Goal: Information Seeking & Learning: Find specific fact

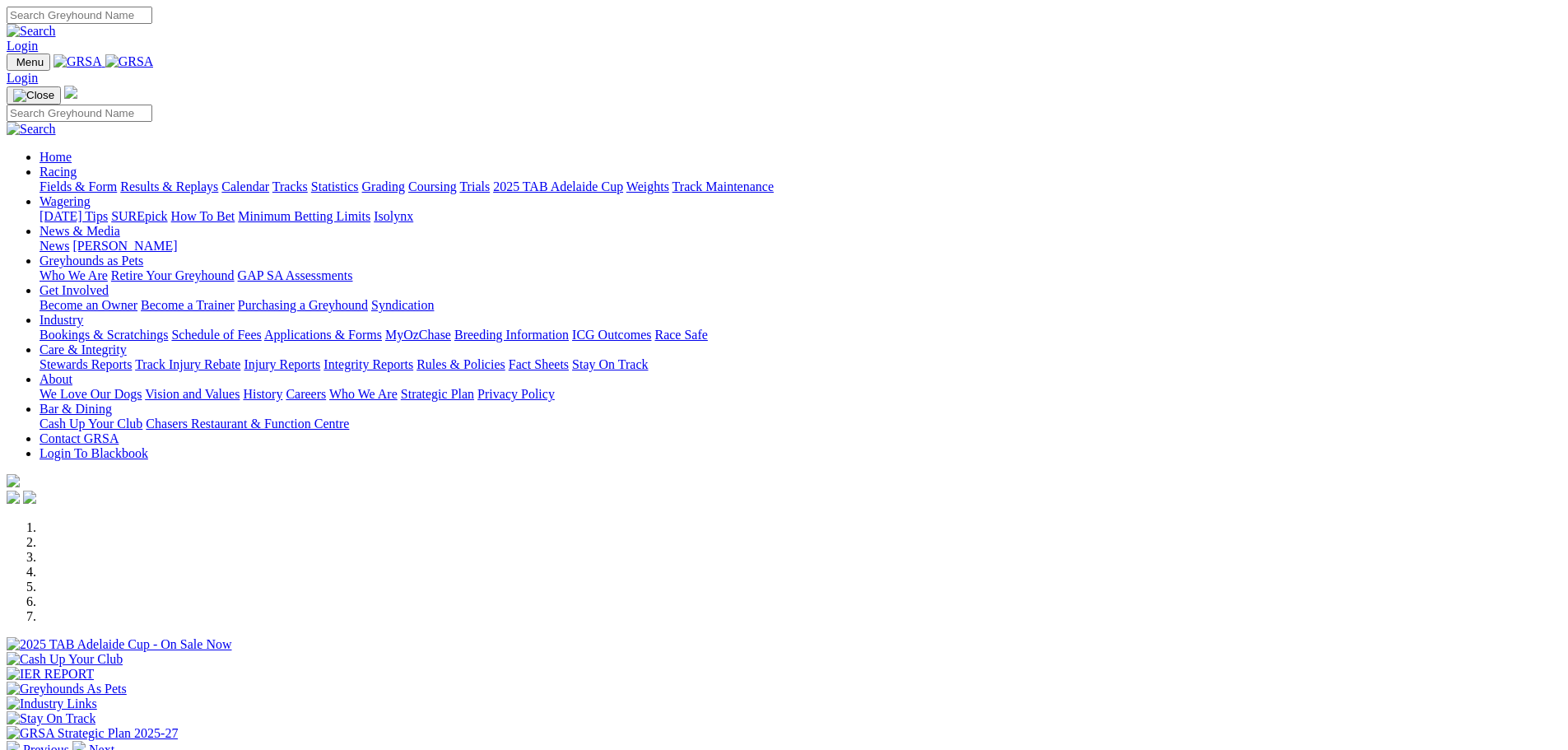
click at [218, 179] on link "Results & Replays" at bounding box center [168, 186] width 98 height 14
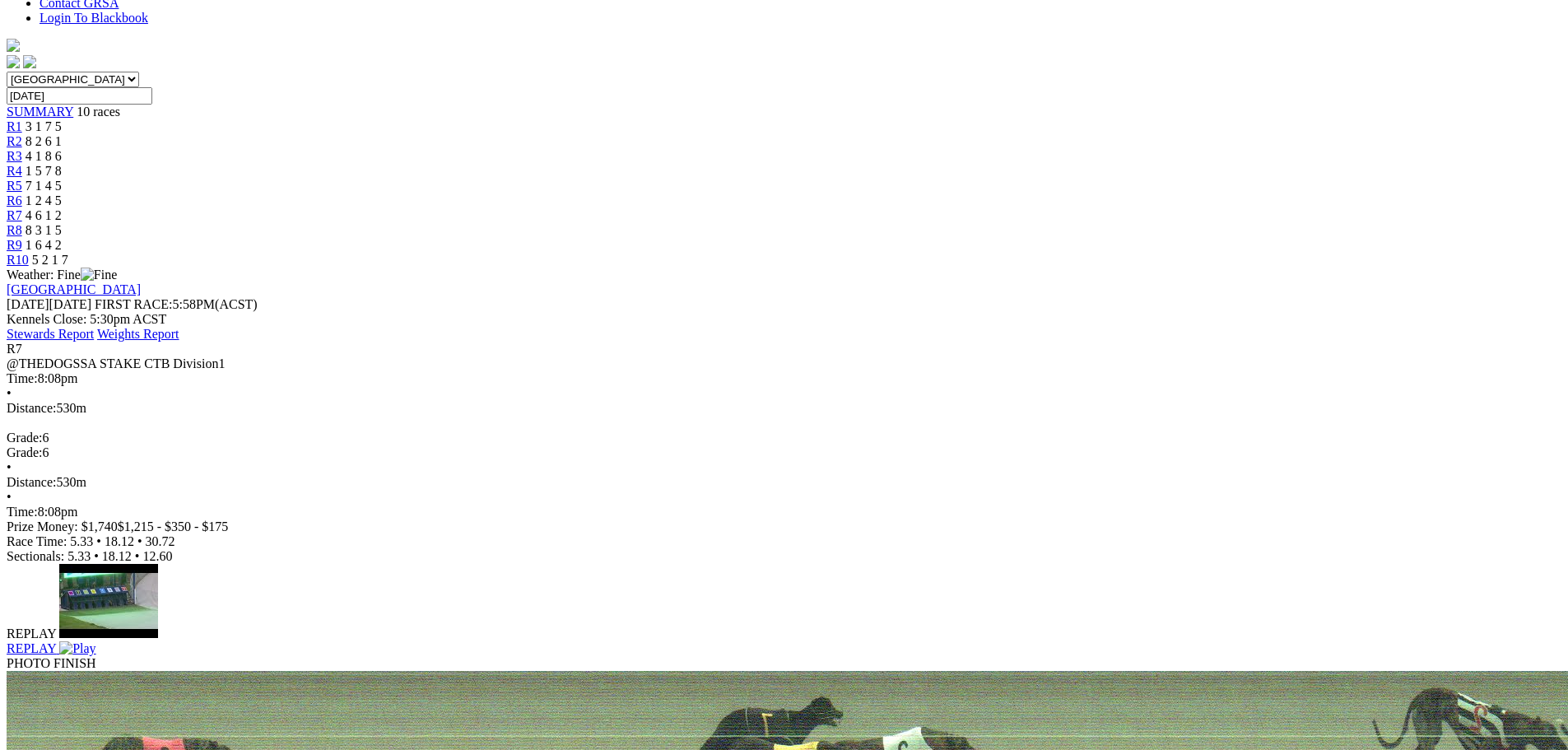
scroll to position [164, 0]
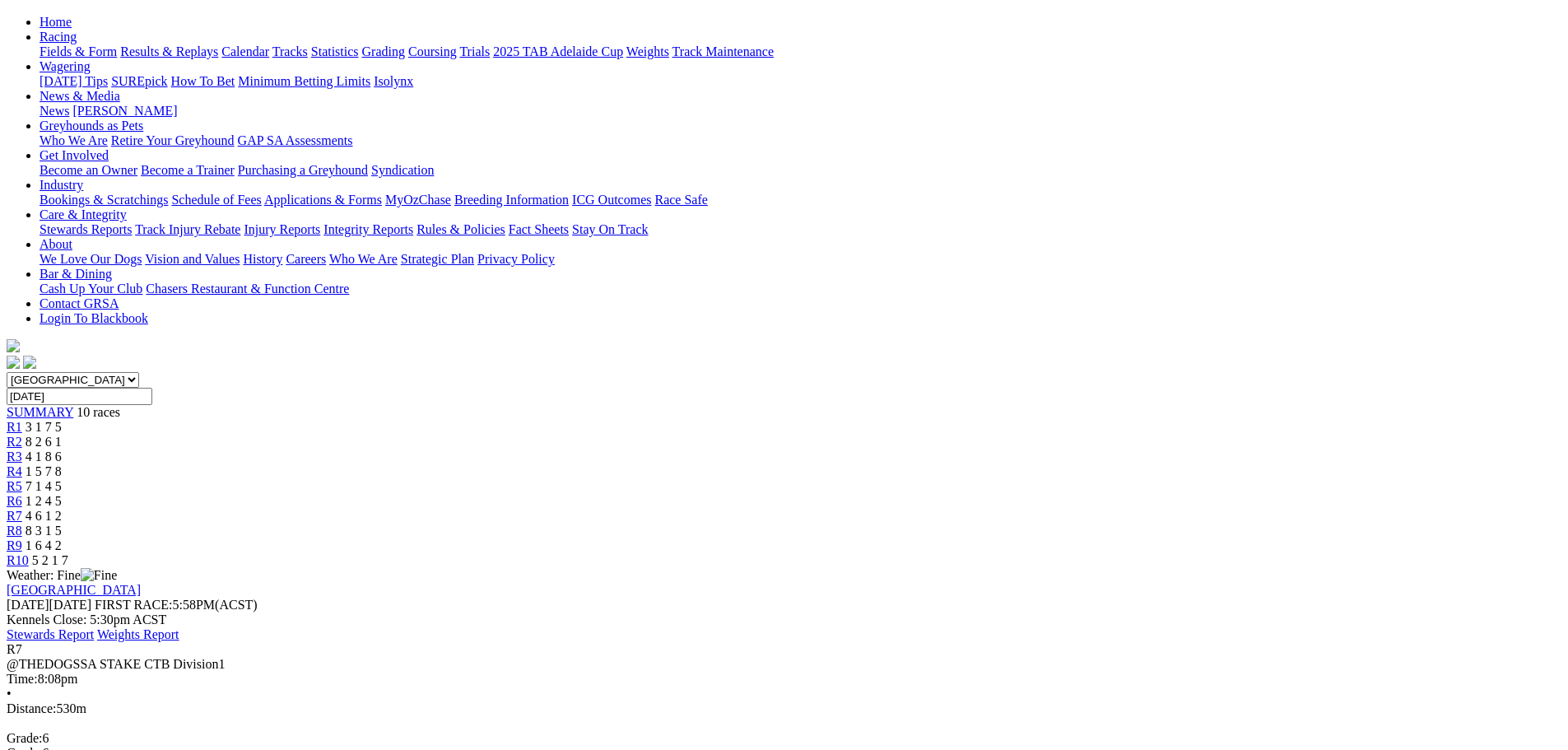
click at [28, 553] on span "R10" at bounding box center [18, 560] width 23 height 14
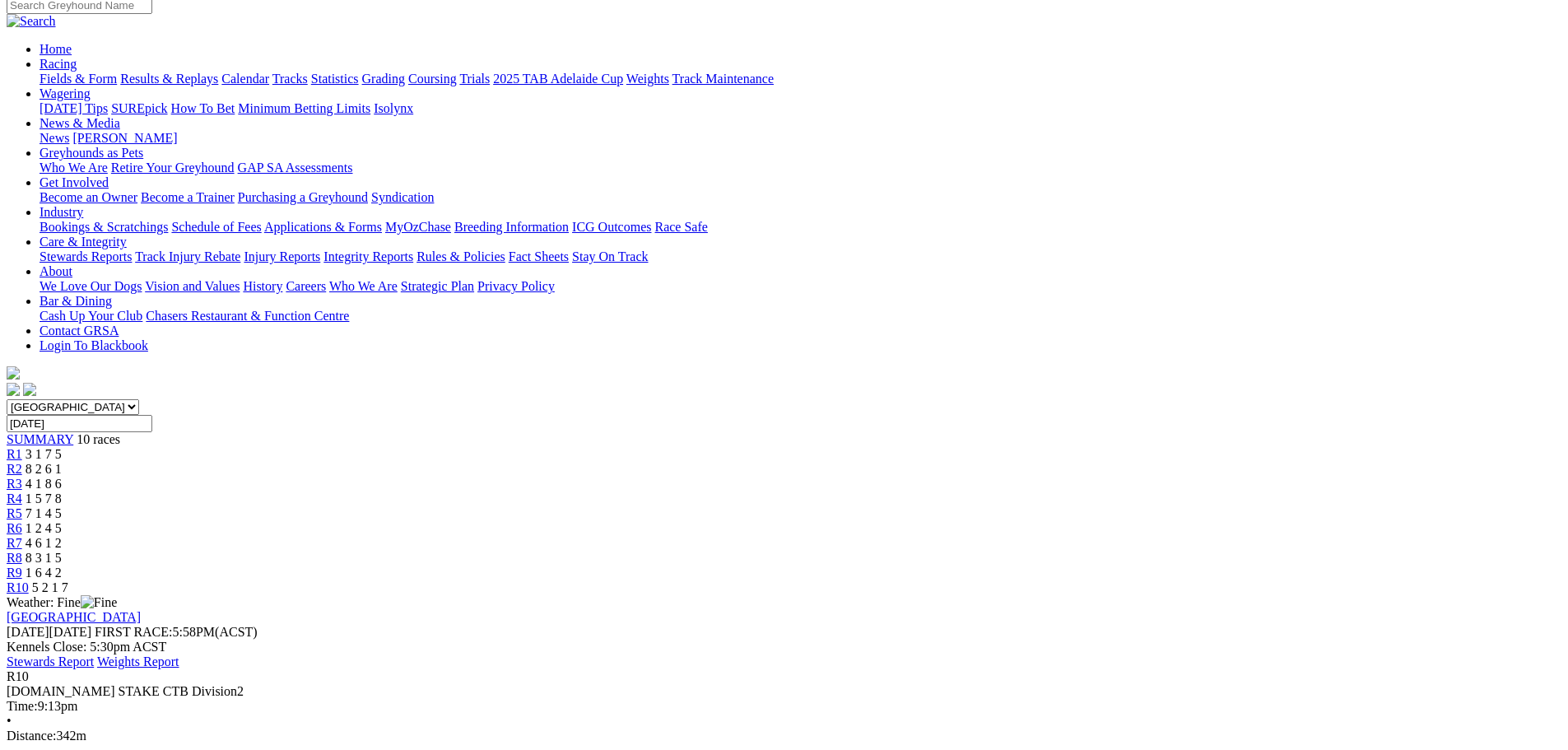
scroll to position [164, 0]
